Goal: Task Accomplishment & Management: Use online tool/utility

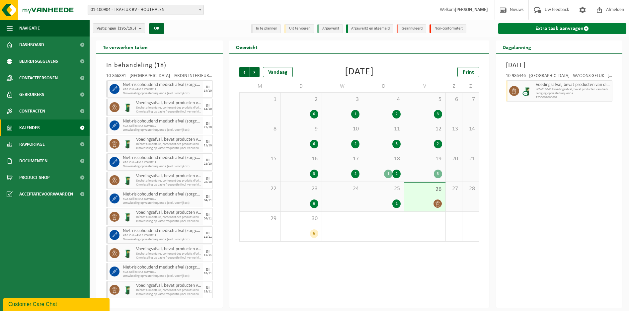
click at [549, 29] on link "Extra taak aanvragen" at bounding box center [563, 28] width 128 height 11
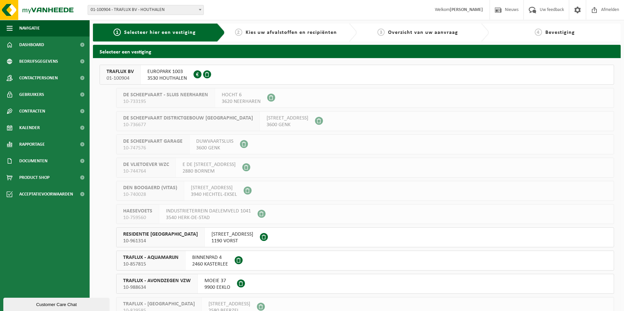
click at [164, 76] on span "3530 HOUTHALEN" at bounding box center [167, 78] width 40 height 7
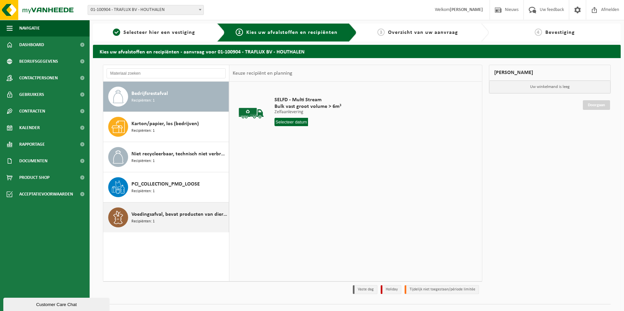
click at [203, 214] on span "Voedingsafval, bevat producten van dierlijke oorsprong, gemengde verpakking (ex…" at bounding box center [180, 215] width 96 height 8
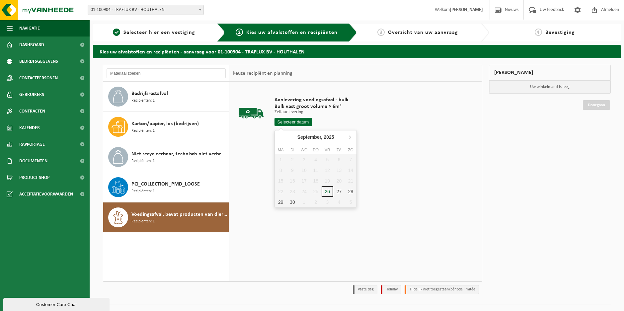
click at [293, 123] on input "text" at bounding box center [293, 122] width 37 height 8
click at [279, 204] on div "29" at bounding box center [281, 202] width 12 height 11
type input "Van 2025-09-29"
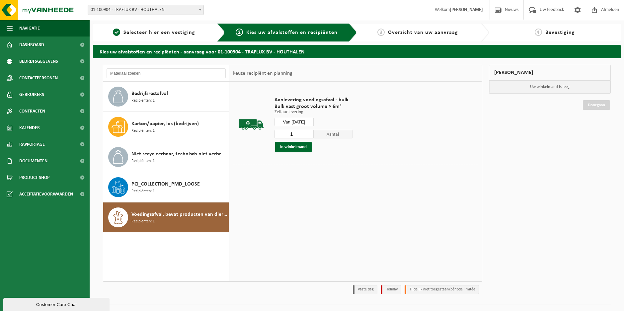
drag, startPoint x: 201, startPoint y: 214, endPoint x: 371, endPoint y: 227, distance: 170.8
click at [371, 227] on div "Aanlevering voedingsafval - bulk Bulk vast groot volume > 6m³ Zelfaanlevering Z…" at bounding box center [355, 181] width 252 height 199
click at [306, 147] on button "In winkelmand" at bounding box center [293, 147] width 37 height 11
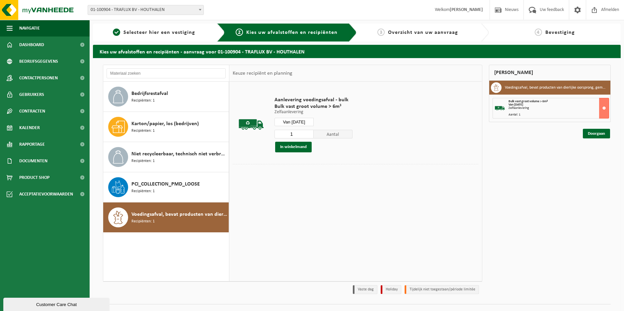
click at [552, 108] on div "Zelfaanlevering" at bounding box center [559, 108] width 101 height 3
click at [551, 87] on h3 "Voedingsafval, bevat producten van dierlijke oorsprong, gemengde verpakking (ex…" at bounding box center [555, 87] width 101 height 11
click at [600, 135] on link "Doorgaan" at bounding box center [596, 134] width 27 height 10
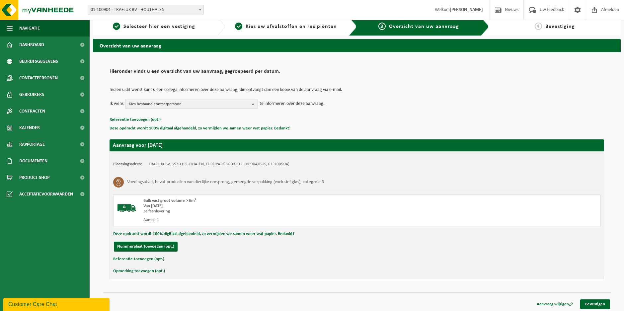
scroll to position [8, 0]
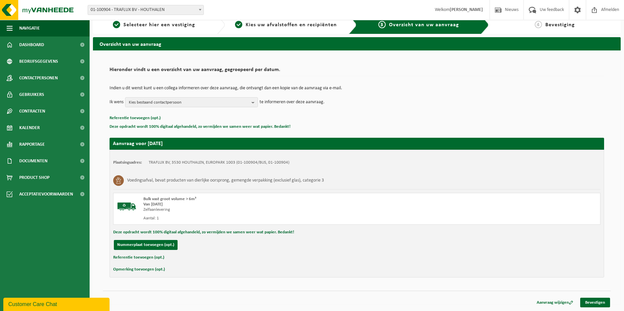
click at [222, 231] on button "Deze opdracht wordt 100% digitaal afgehandeld, zo vermijden we samen weer wat p…" at bounding box center [203, 232] width 181 height 9
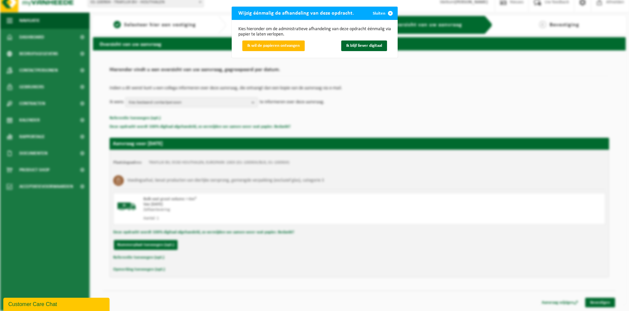
click at [389, 13] on span "submit" at bounding box center [390, 13] width 13 height 13
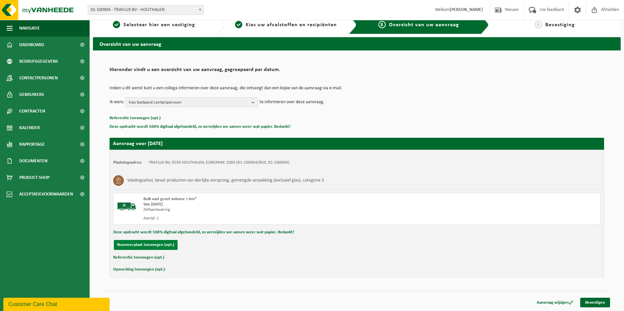
click at [153, 247] on button "Nummerplaat toevoegen (opt.)" at bounding box center [146, 245] width 64 height 10
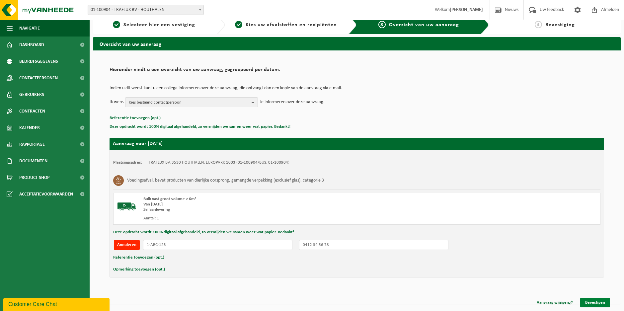
click at [601, 302] on link "Bevestigen" at bounding box center [596, 303] width 30 height 10
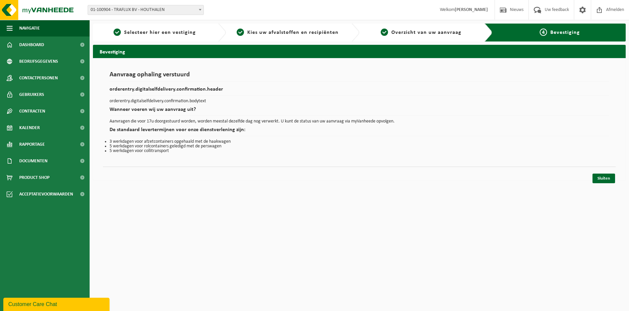
click at [184, 99] on p "orderentry.digitalselfdelivery.confirmation.bodytext" at bounding box center [360, 101] width 500 height 5
click at [604, 182] on link "Sluiten" at bounding box center [604, 179] width 23 height 10
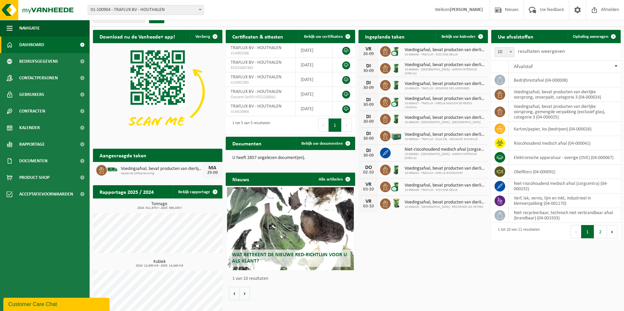
scroll to position [17, 0]
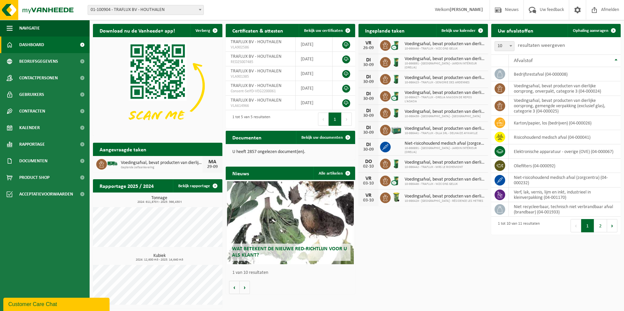
click at [435, 238] on div "Download nu de Vanheede+ app! Verberg Certificaten & attesten Bekijk uw certifi…" at bounding box center [356, 166] width 531 height 291
click at [205, 162] on div "MA 29-09" at bounding box center [213, 164] width 20 height 17
click at [217, 159] on div "MA" at bounding box center [212, 161] width 13 height 5
click at [56, 159] on link "Documenten" at bounding box center [45, 161] width 90 height 17
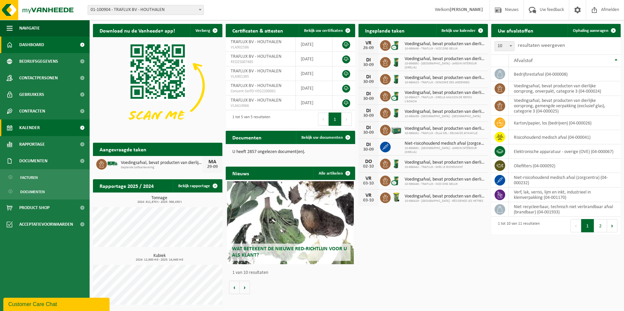
click at [55, 127] on link "Kalender" at bounding box center [45, 128] width 90 height 17
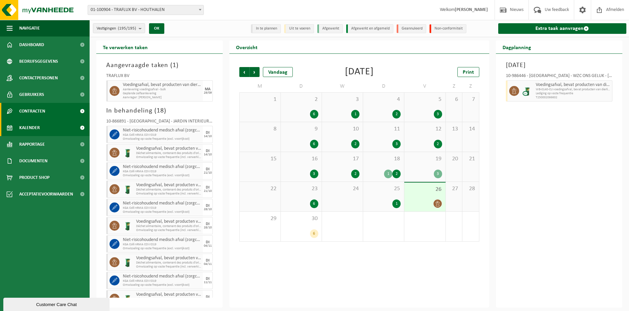
click at [54, 113] on link "Contracten" at bounding box center [45, 111] width 90 height 17
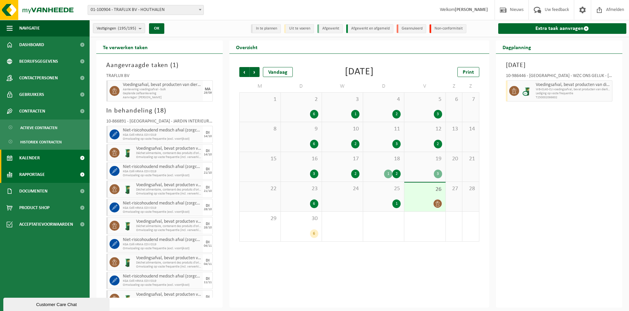
click at [48, 170] on link "Rapportage" at bounding box center [45, 174] width 90 height 17
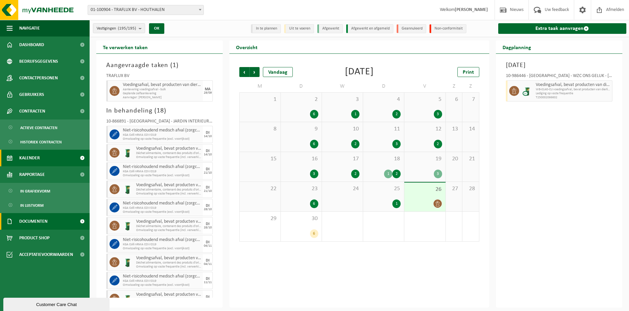
click at [30, 226] on span "Documenten" at bounding box center [33, 221] width 28 height 17
